Goal: Information Seeking & Learning: Learn about a topic

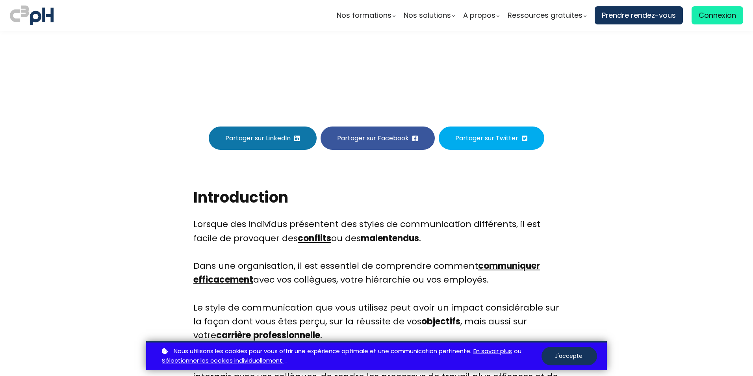
scroll to position [197, 0]
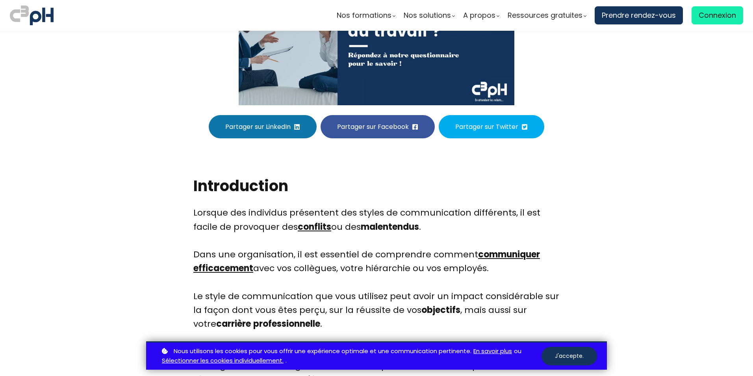
click at [563, 352] on button "J'accepte." at bounding box center [570, 356] width 56 height 19
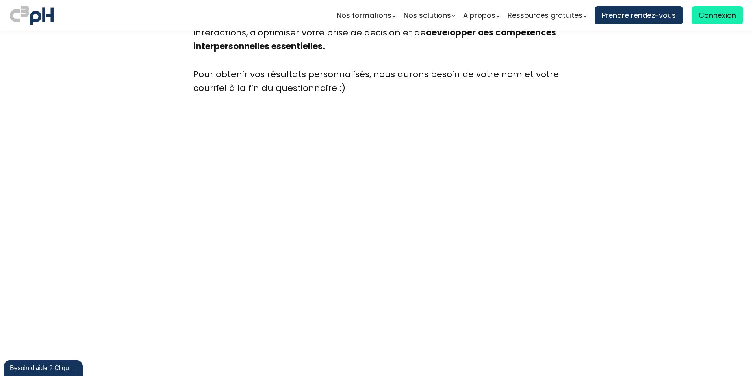
scroll to position [2125, 0]
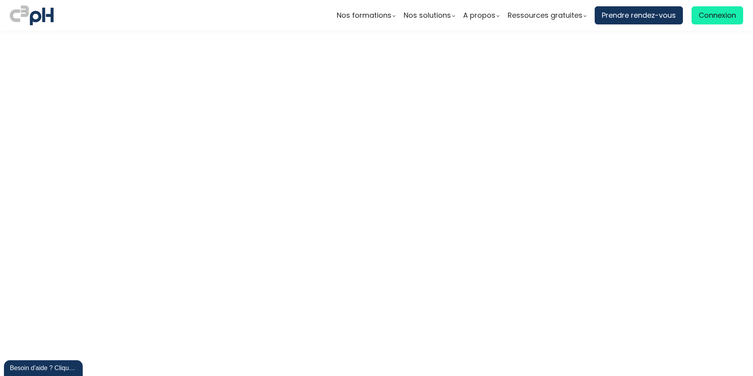
scroll to position [2165, 0]
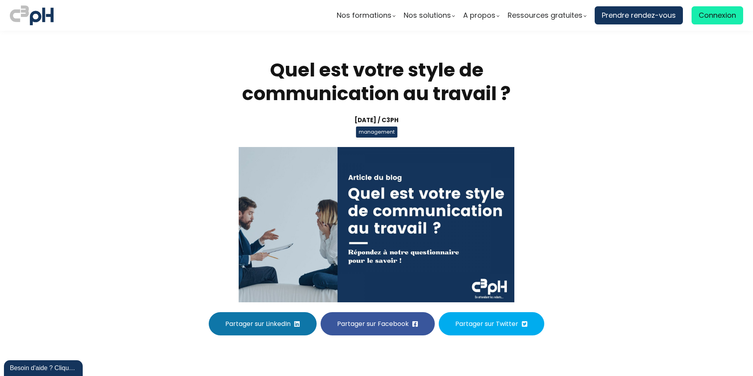
scroll to position [2165, 0]
